Goal: Check status: Check status

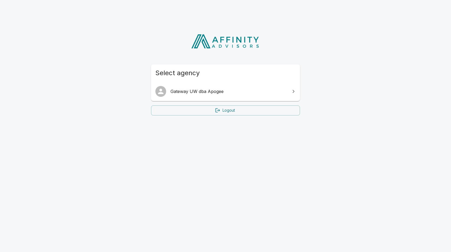
click at [219, 88] on span "Gateway UW dba Apogee" at bounding box center [229, 91] width 117 height 6
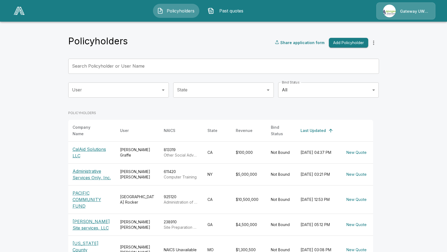
click at [95, 219] on p "[PERSON_NAME] Site services, LLC" at bounding box center [92, 224] width 39 height 13
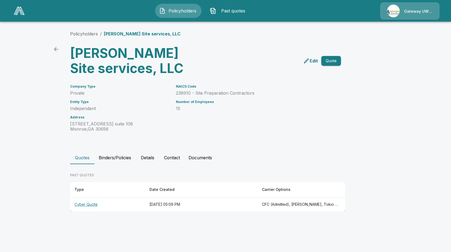
click at [85, 204] on th "Cyber Quote" at bounding box center [107, 204] width 75 height 14
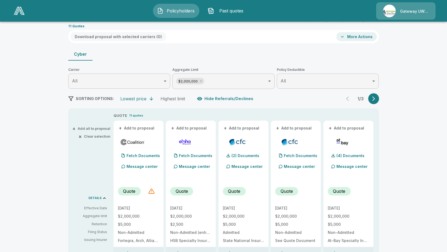
scroll to position [54, 0]
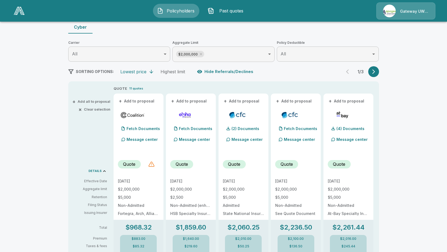
click at [152, 165] on div at bounding box center [151, 164] width 6 height 6
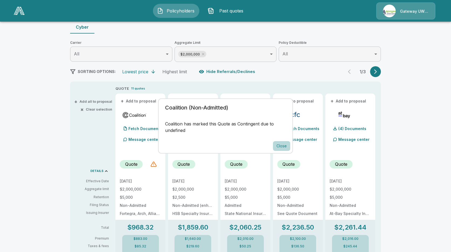
click at [283, 147] on button "Close" at bounding box center [281, 146] width 17 height 10
